Goal: Information Seeking & Learning: Learn about a topic

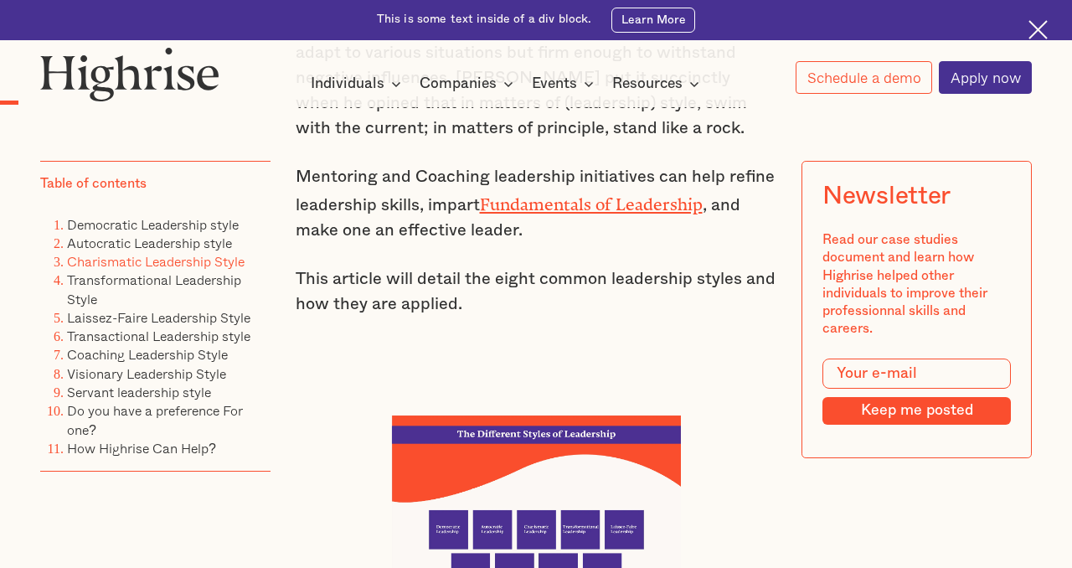
scroll to position [1361, 0]
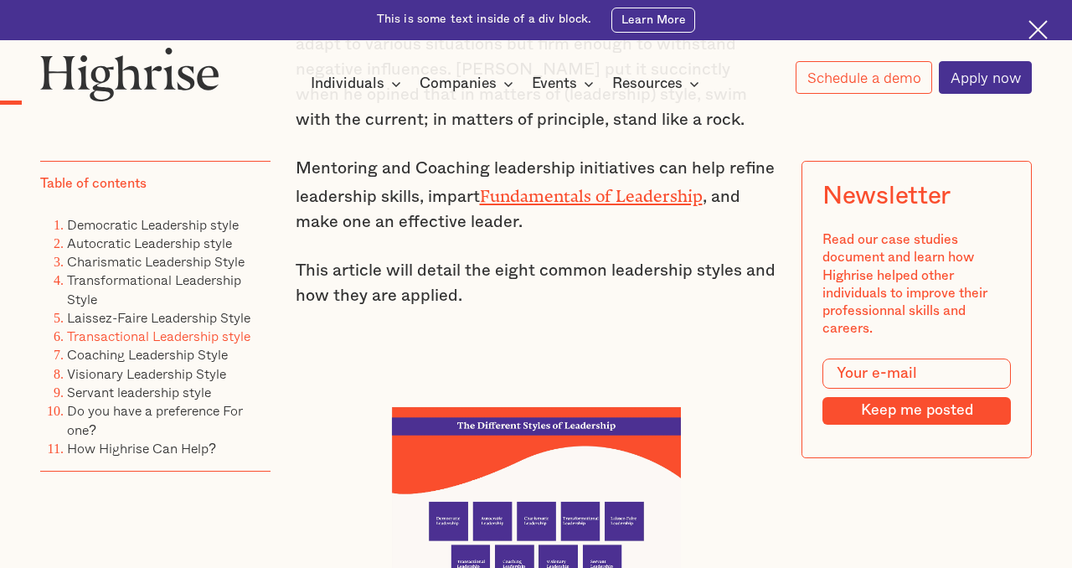
click at [149, 330] on link "Transactional Leadership style" at bounding box center [158, 335] width 183 height 21
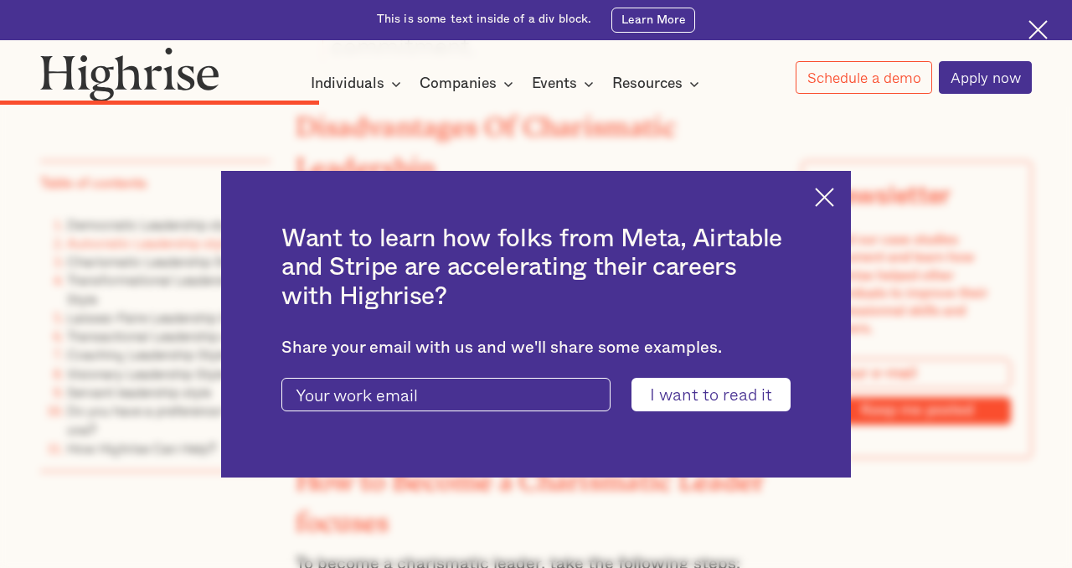
click at [834, 194] on img at bounding box center [824, 197] width 19 height 19
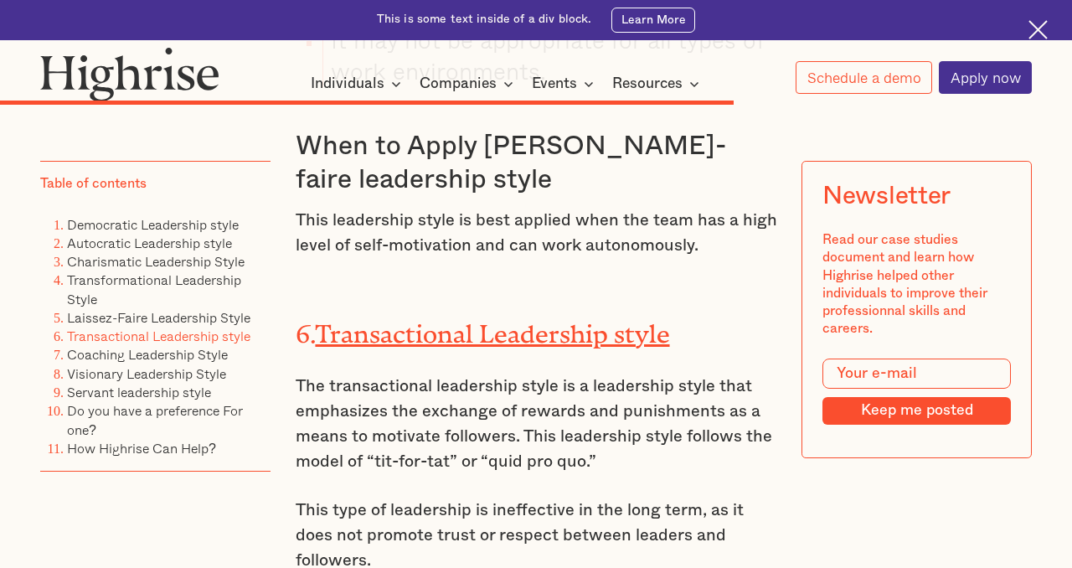
scroll to position [10480, 0]
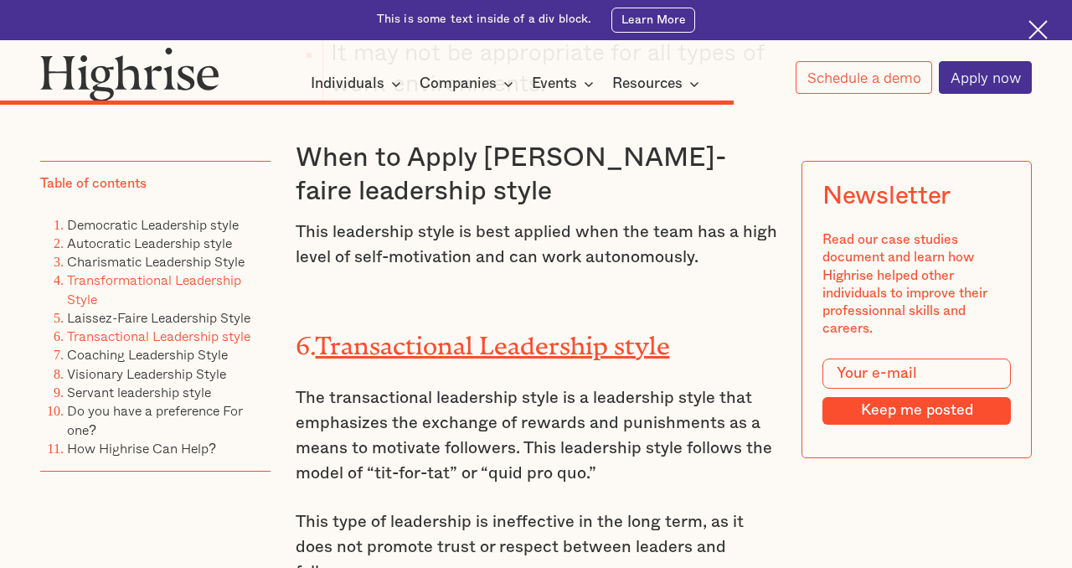
click at [153, 281] on link "Transformational Leadership Style" at bounding box center [154, 288] width 174 height 39
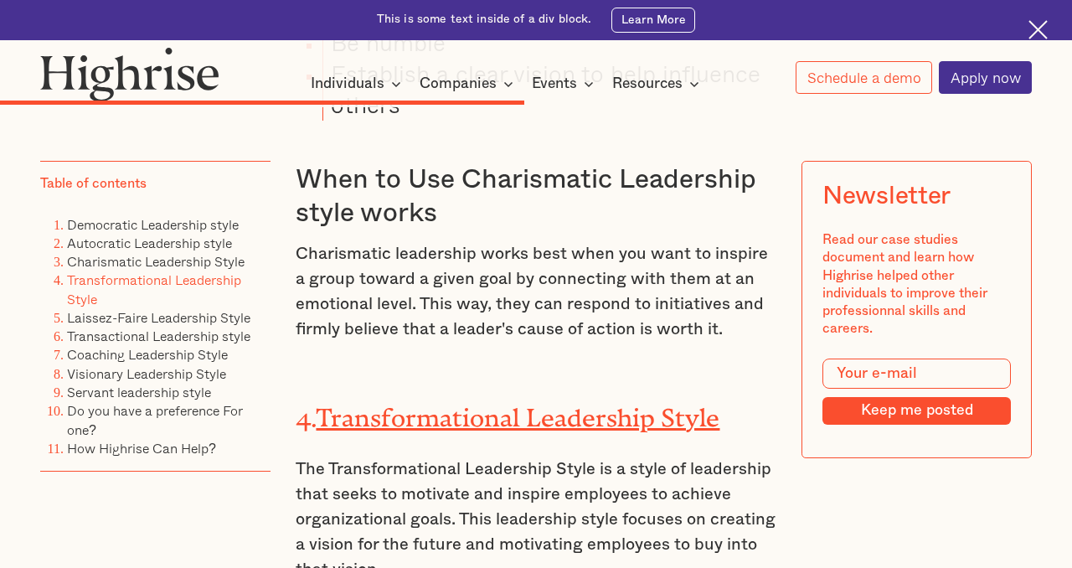
scroll to position [7824, 0]
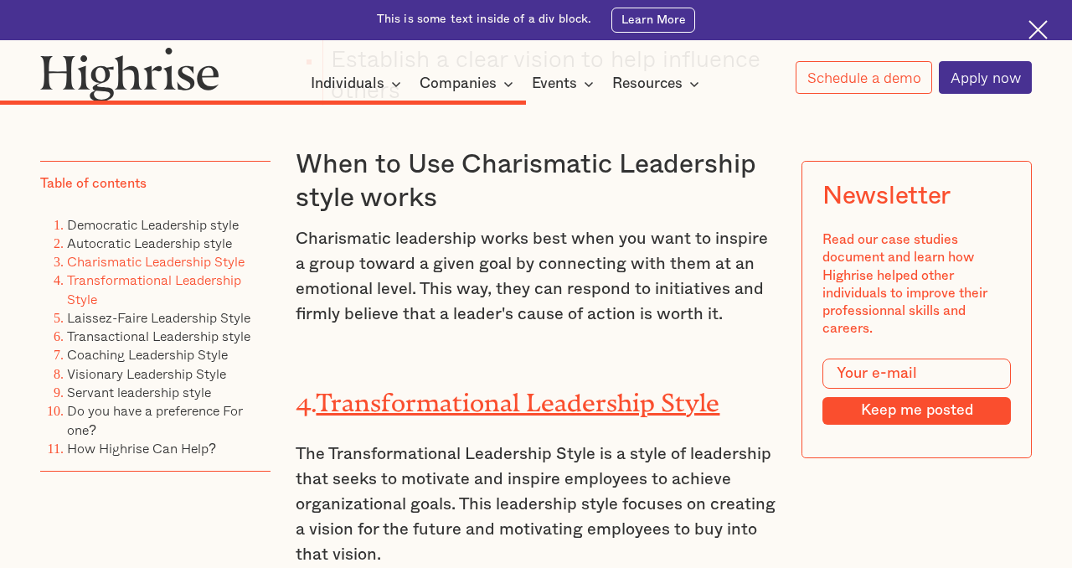
click at [171, 266] on link "Charismatic Leadership Style" at bounding box center [156, 260] width 178 height 21
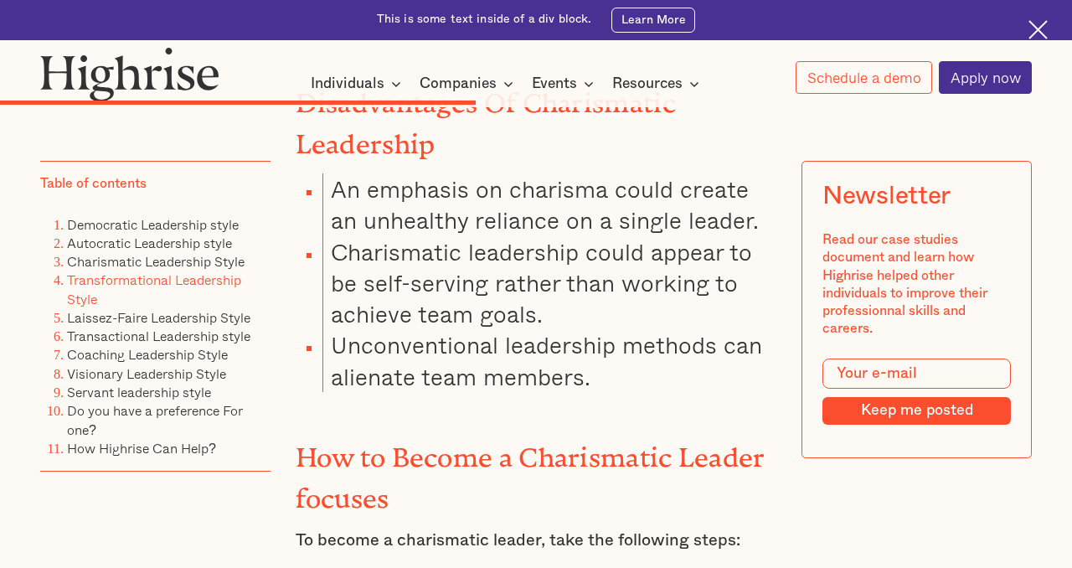
scroll to position [7107, 0]
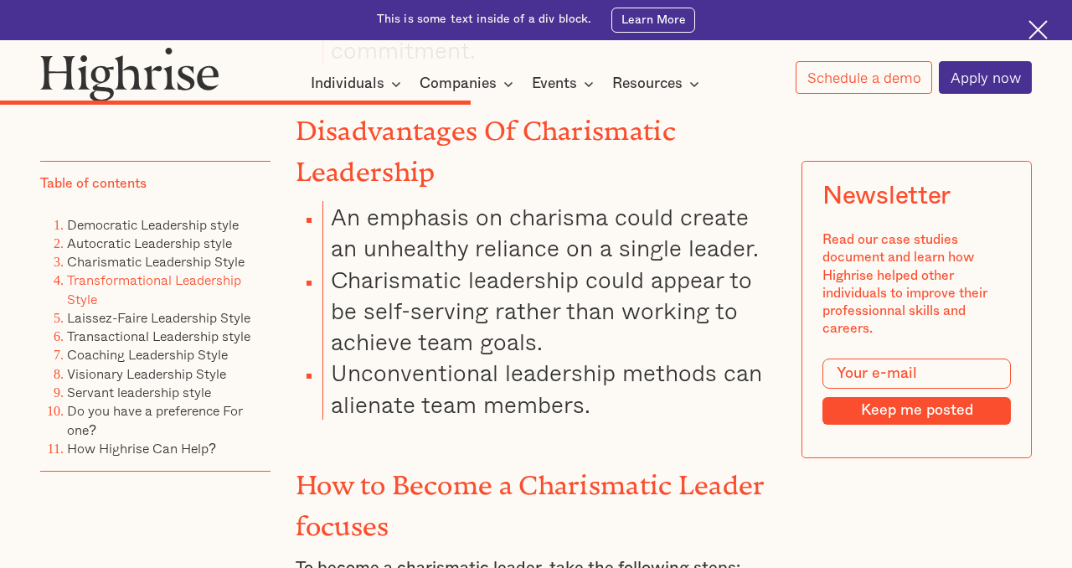
click at [151, 281] on link "Transformational Leadership Style" at bounding box center [154, 288] width 174 height 39
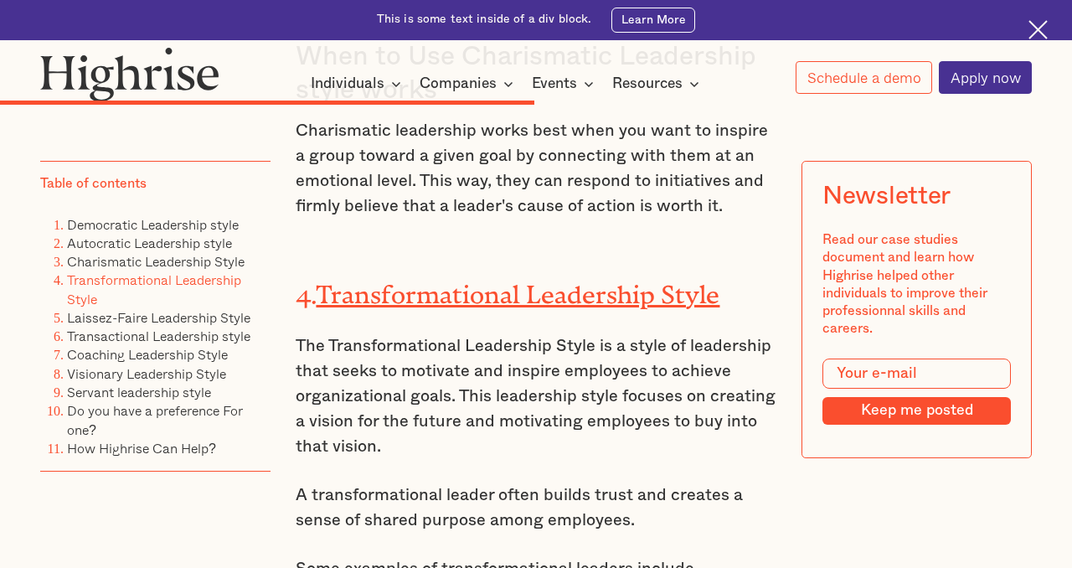
scroll to position [7926, 0]
